Goal: Transaction & Acquisition: Download file/media

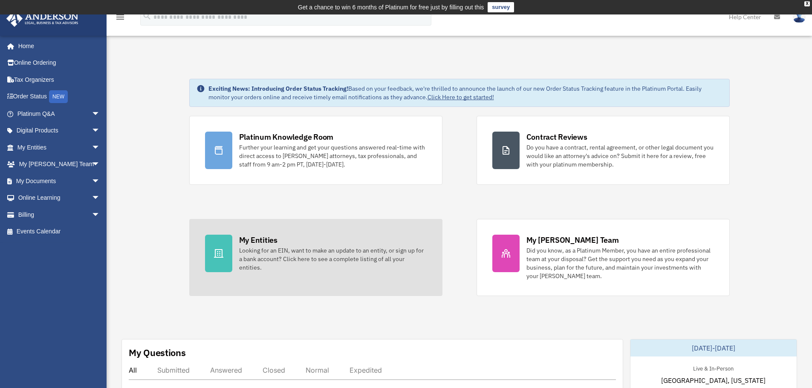
scroll to position [8368, 0]
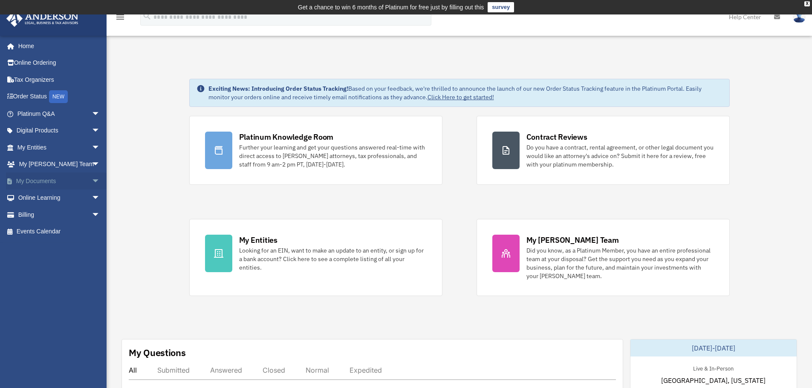
click at [40, 185] on link "My Documents arrow_drop_down" at bounding box center [59, 181] width 107 height 17
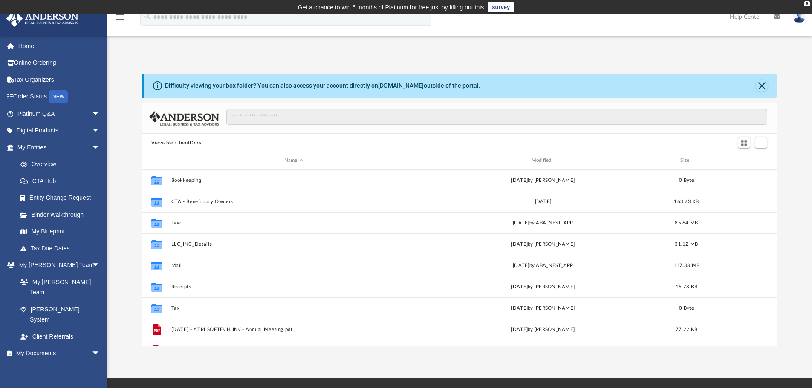
scroll to position [188, 629]
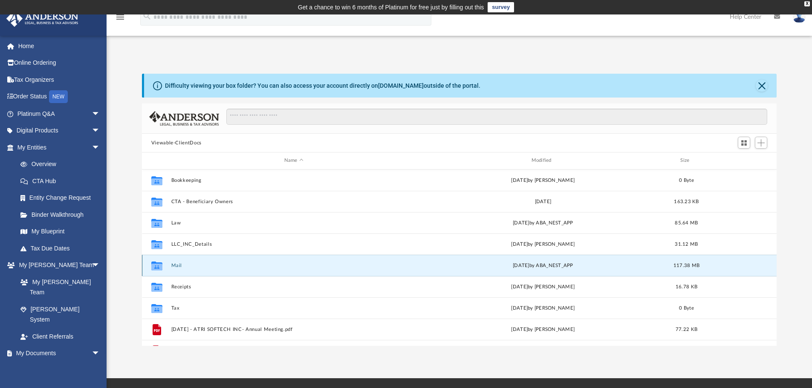
click at [174, 268] on button "Mail" at bounding box center [294, 266] width 246 height 6
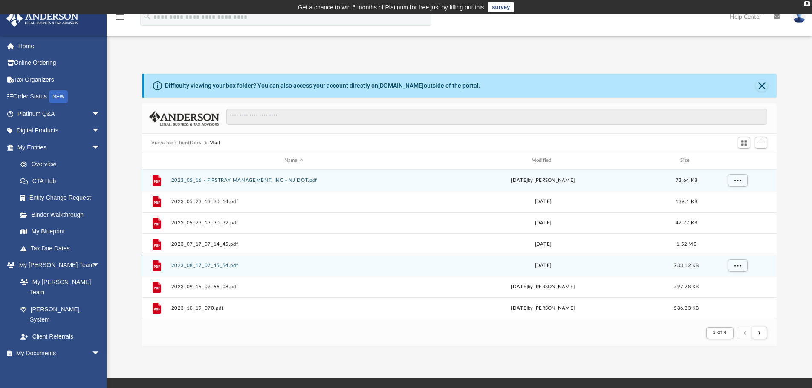
scroll to position [161, 629]
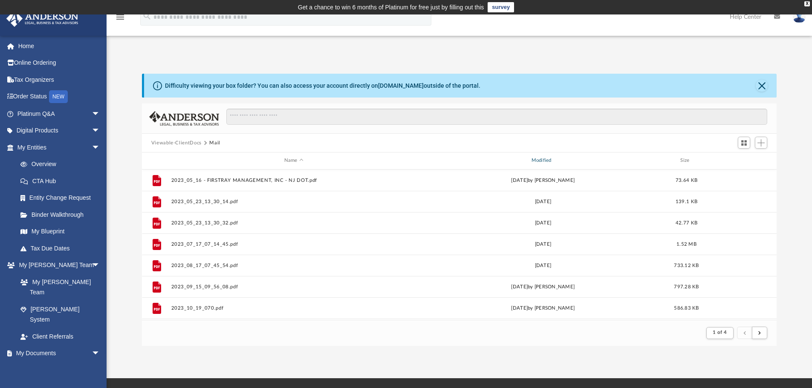
click at [547, 162] on div "Modified" at bounding box center [543, 161] width 246 height 8
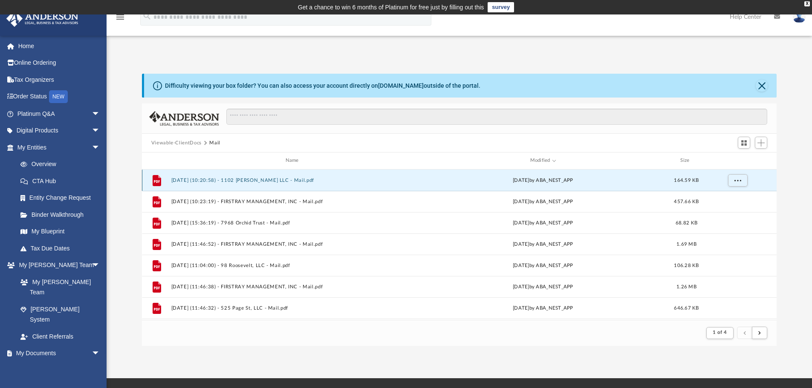
click at [253, 181] on button "[DATE] (10:20:58) - 1102 [PERSON_NAME] LLC - Mail.pdf" at bounding box center [294, 181] width 246 height 6
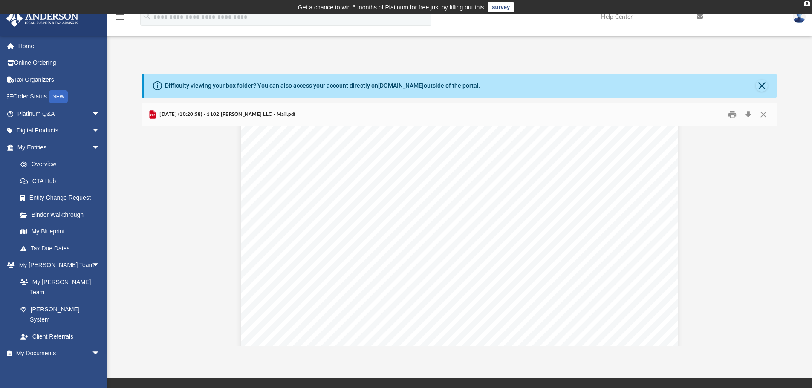
scroll to position [170, 0]
click at [750, 118] on button "Download" at bounding box center [748, 114] width 15 height 13
click at [760, 86] on button "Close" at bounding box center [762, 86] width 12 height 12
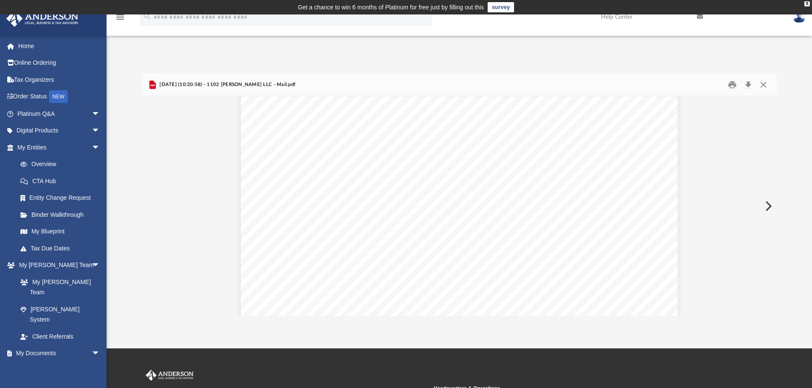
scroll to position [174, 0]
click at [772, 204] on button "Preview" at bounding box center [768, 206] width 19 height 24
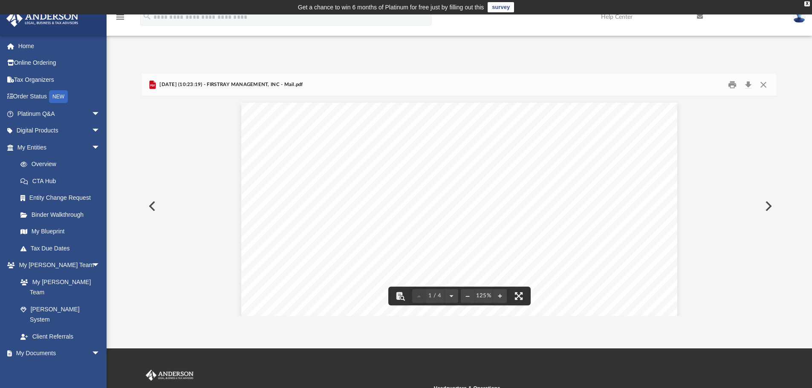
scroll to position [141, 0]
